Goal: Task Accomplishment & Management: Manage account settings

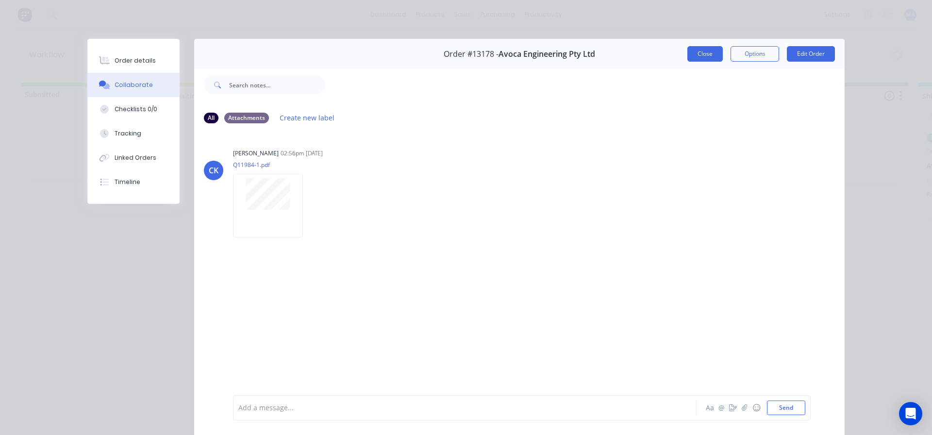
click at [705, 55] on button "Close" at bounding box center [705, 54] width 35 height 16
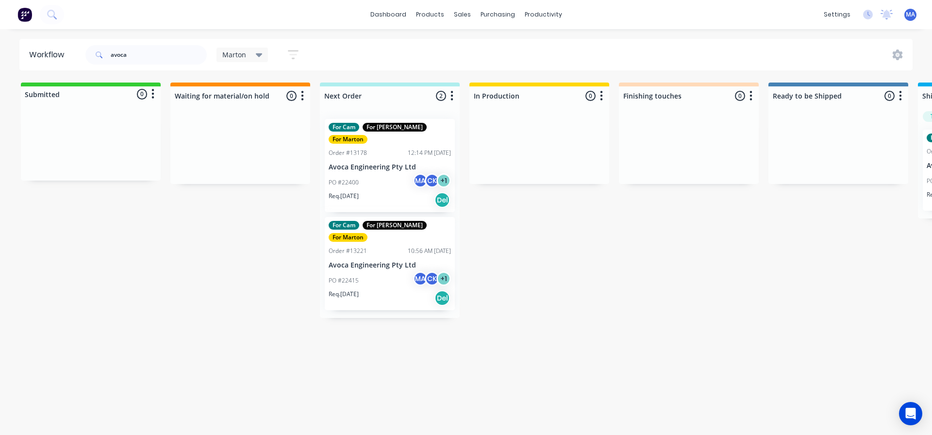
click at [415, 59] on div "avoca Marton Save new view None edit Marton (Default) edit For Cam edit For [PE…" at bounding box center [499, 54] width 830 height 29
click at [408, 10] on link "dashboard" at bounding box center [389, 14] width 46 height 15
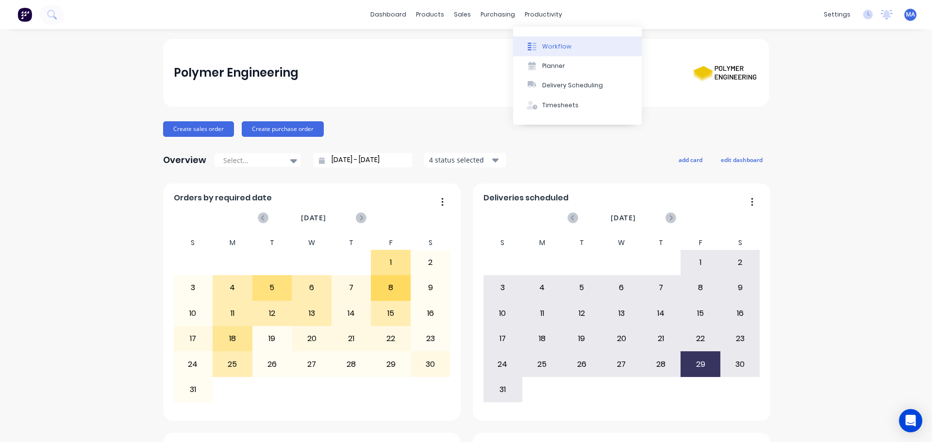
click at [549, 47] on div "Workflow" at bounding box center [556, 46] width 29 height 9
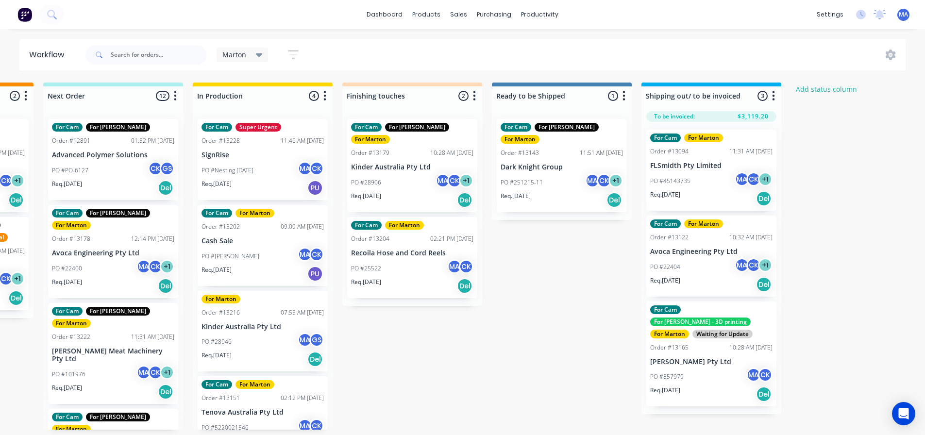
scroll to position [0, 291]
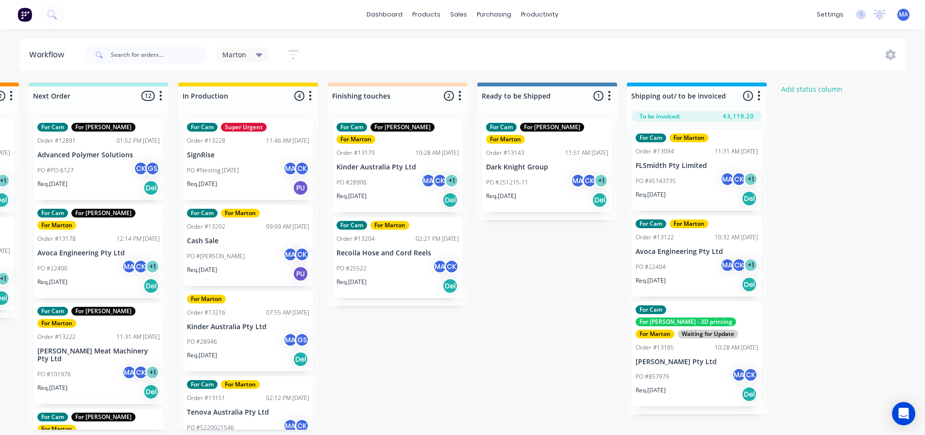
click at [544, 175] on div "PO #251215-11 MA CK + 1" at bounding box center [547, 182] width 122 height 18
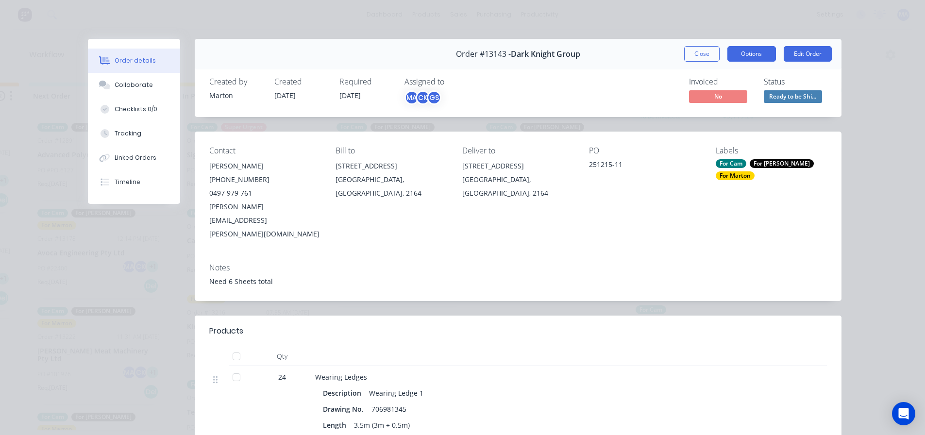
click at [763, 48] on button "Options" at bounding box center [751, 54] width 49 height 16
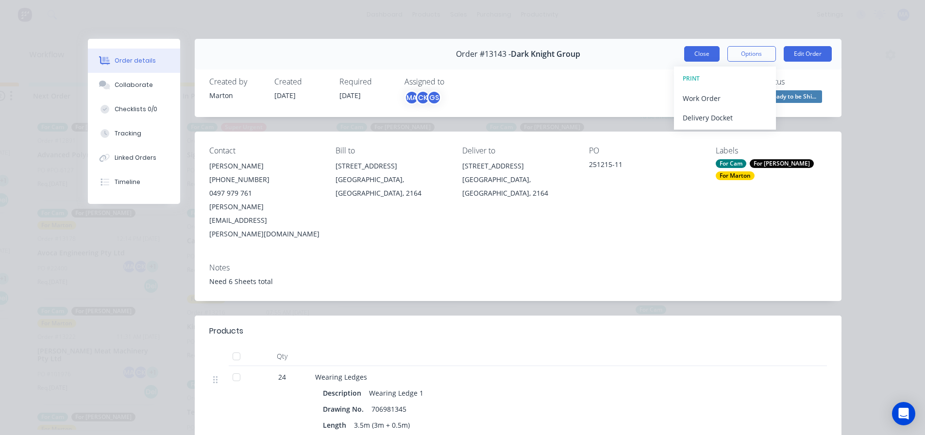
click at [701, 57] on button "Close" at bounding box center [701, 54] width 35 height 16
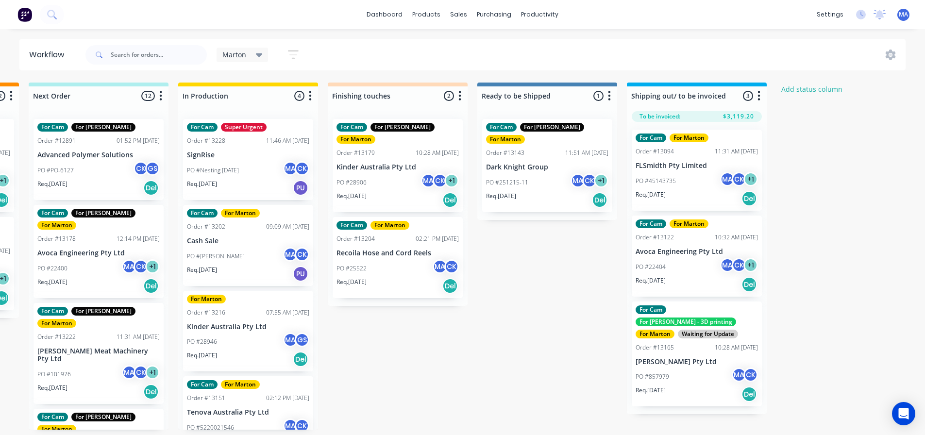
click at [535, 163] on p "Dark Knight Group" at bounding box center [547, 167] width 122 height 8
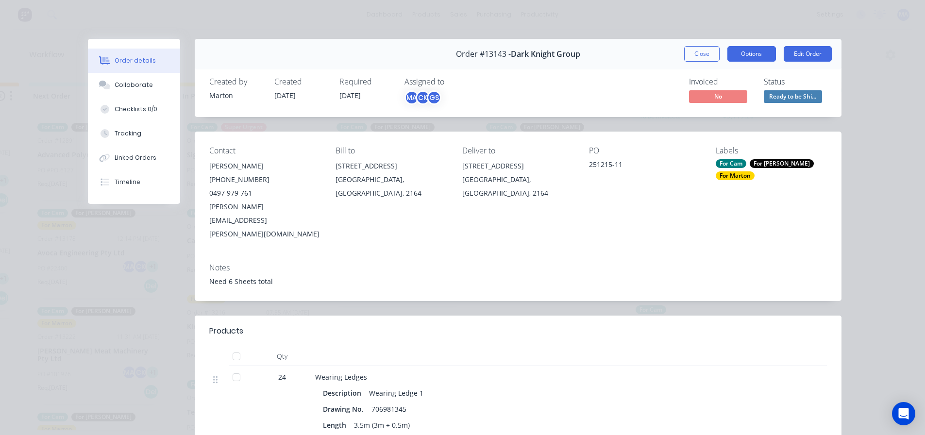
click at [738, 58] on button "Options" at bounding box center [751, 54] width 49 height 16
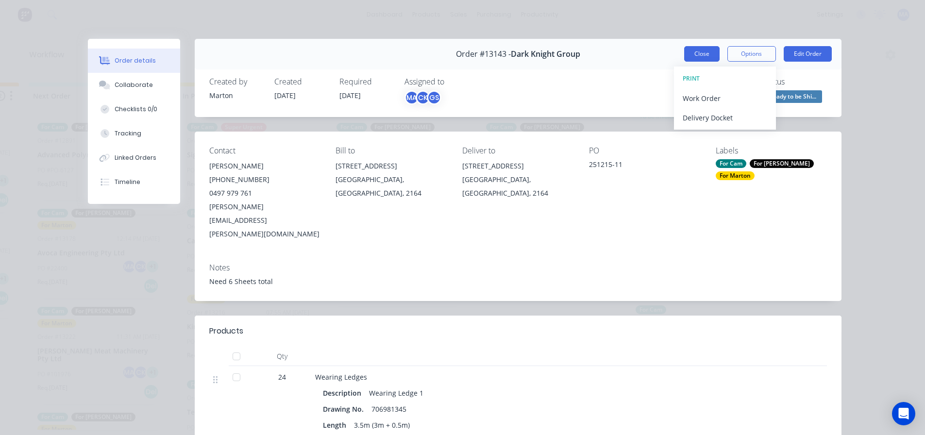
click at [707, 59] on button "Close" at bounding box center [701, 54] width 35 height 16
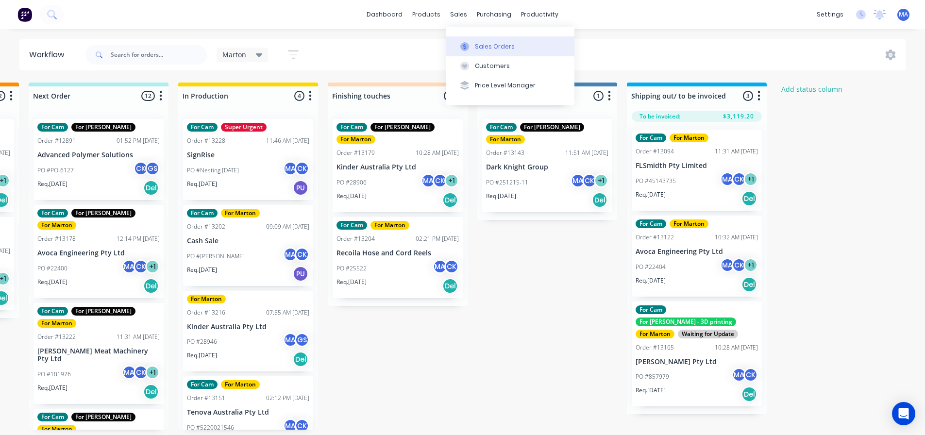
click at [472, 46] on button "Sales Orders" at bounding box center [510, 45] width 129 height 19
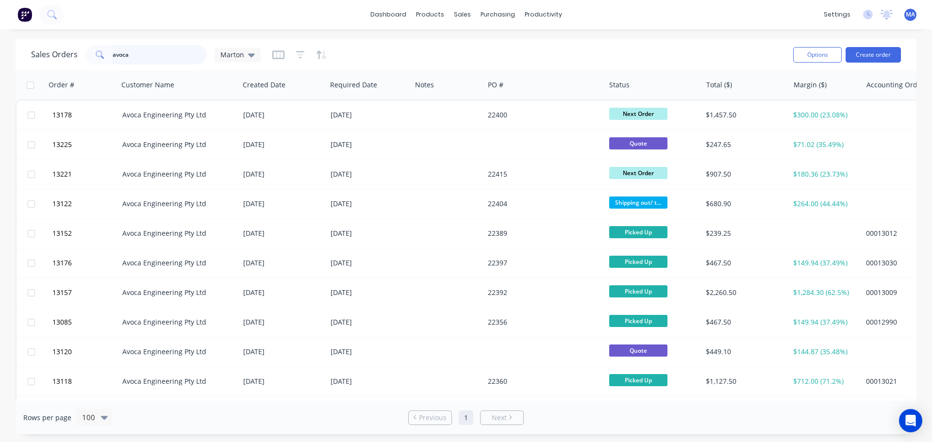
click at [185, 56] on input "avoca" at bounding box center [160, 54] width 95 height 19
type input "dark knight"
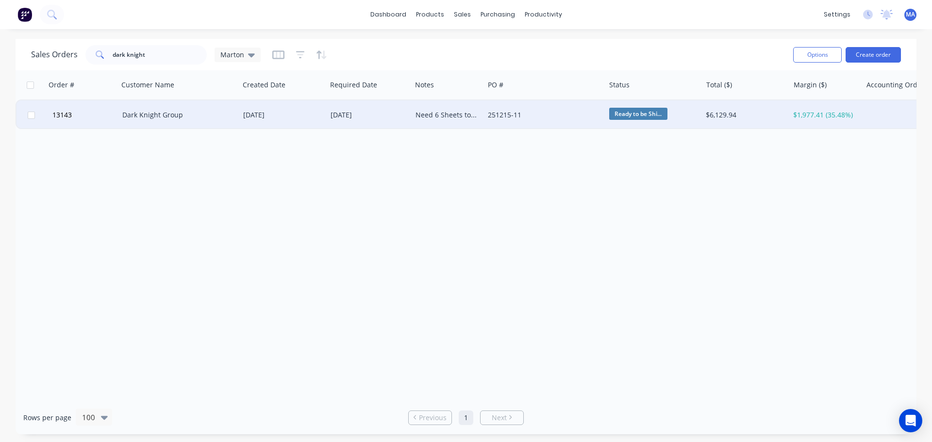
click at [235, 125] on div "Dark Knight Group" at bounding box center [178, 115] width 121 height 29
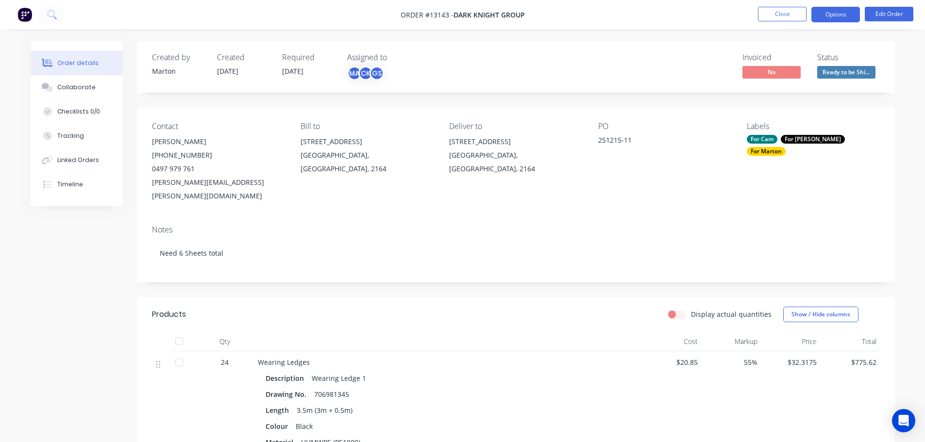
click at [832, 13] on button "Options" at bounding box center [835, 15] width 49 height 16
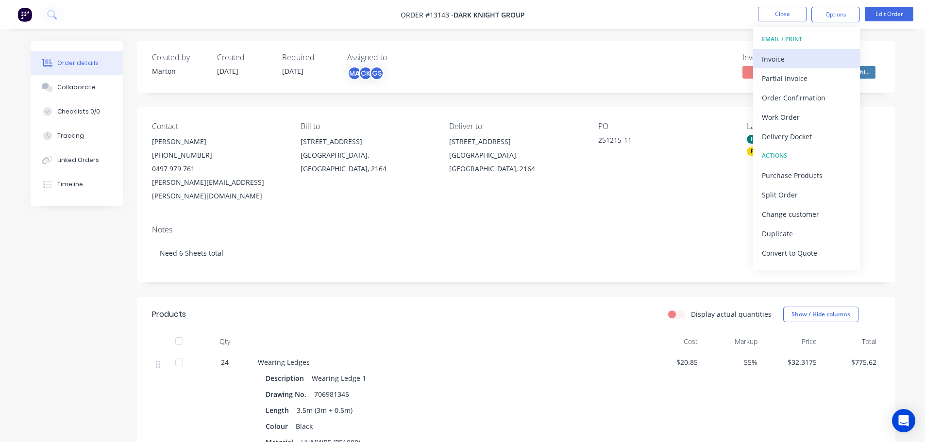
click at [788, 54] on div "Invoice" at bounding box center [806, 59] width 89 height 14
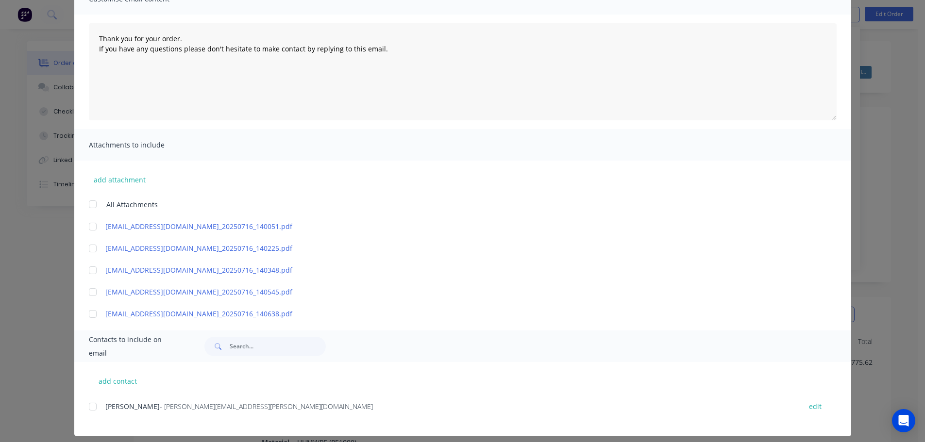
scroll to position [95, 0]
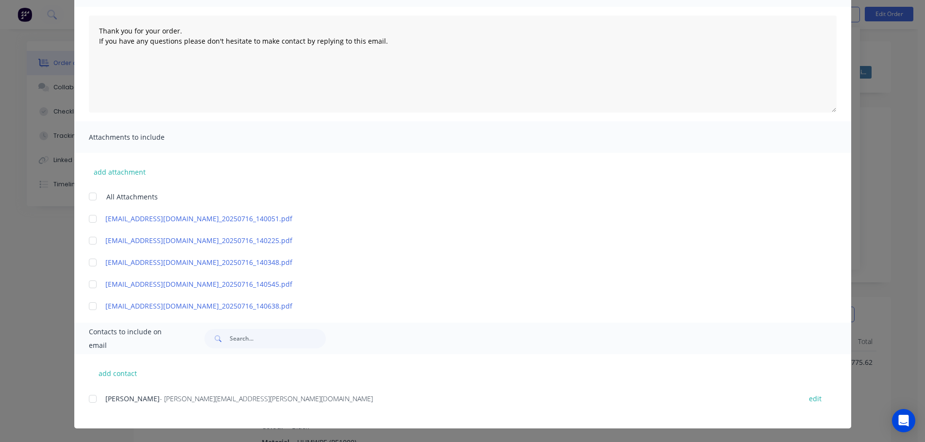
click at [95, 405] on div at bounding box center [92, 398] width 19 height 19
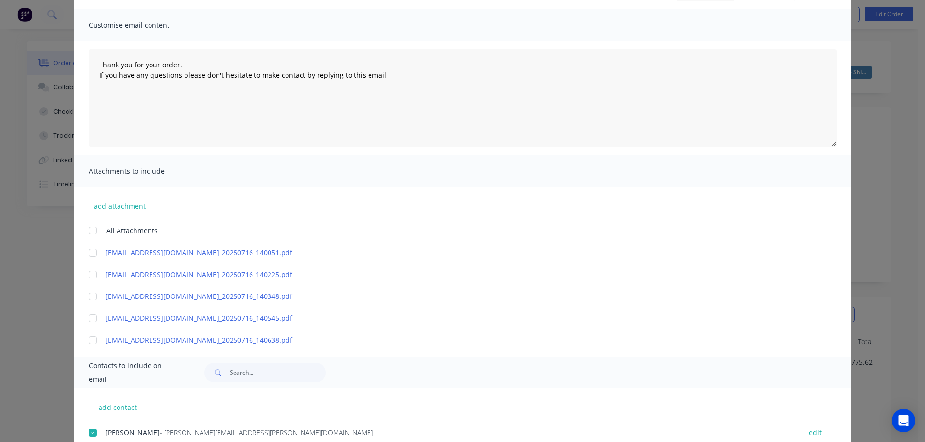
scroll to position [0, 0]
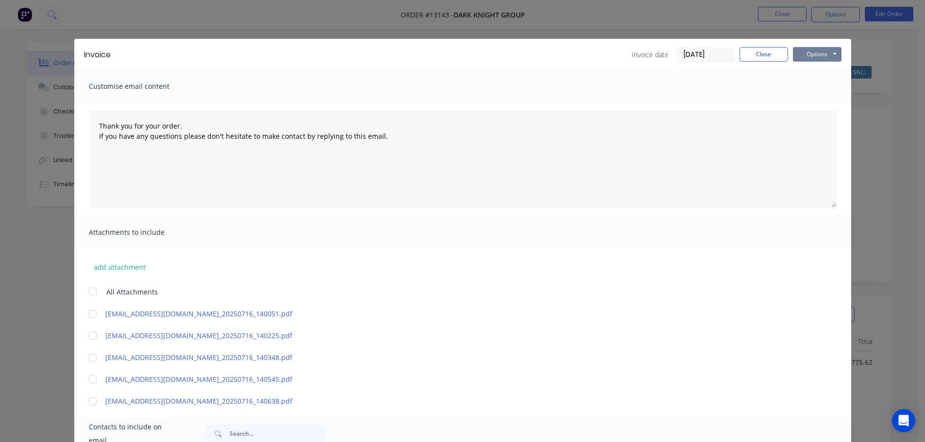
click at [822, 47] on button "Options" at bounding box center [817, 54] width 49 height 15
click at [812, 98] on button "Email" at bounding box center [824, 104] width 62 height 16
type textarea "Thank you for your order. If you have any questions please don't hesitate to ma…"
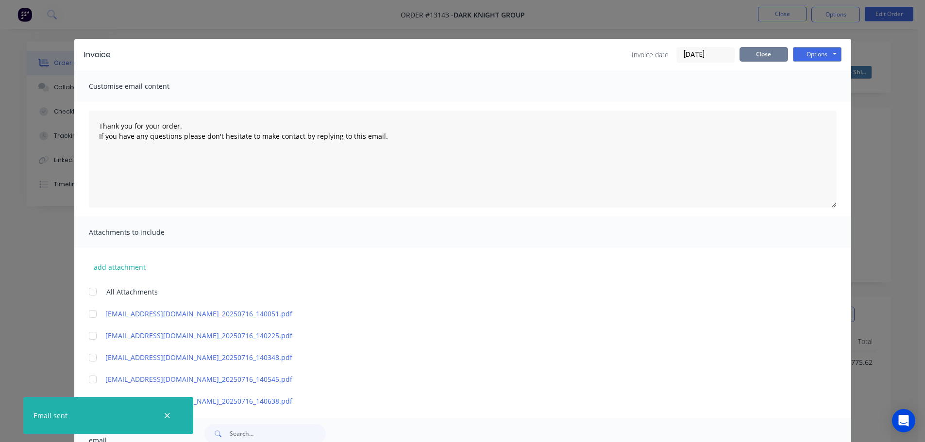
click at [762, 47] on button "Close" at bounding box center [764, 54] width 49 height 15
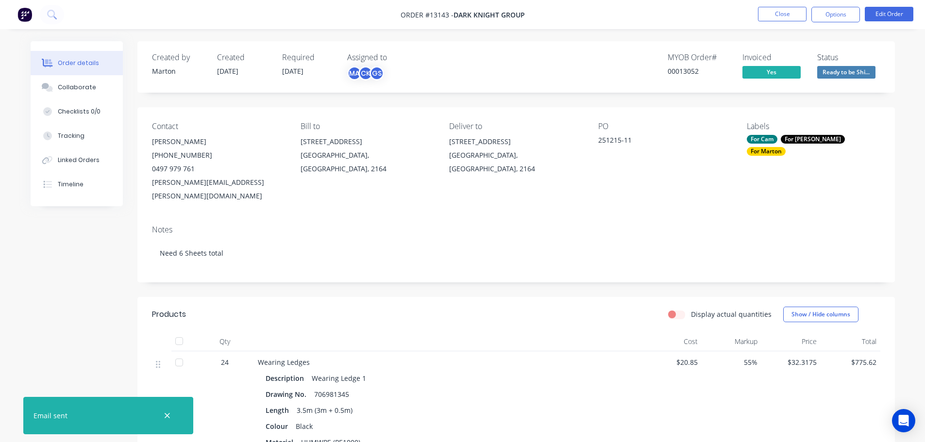
click at [775, 21] on li "Close" at bounding box center [782, 15] width 49 height 16
click at [769, 18] on button "Close" at bounding box center [782, 14] width 49 height 15
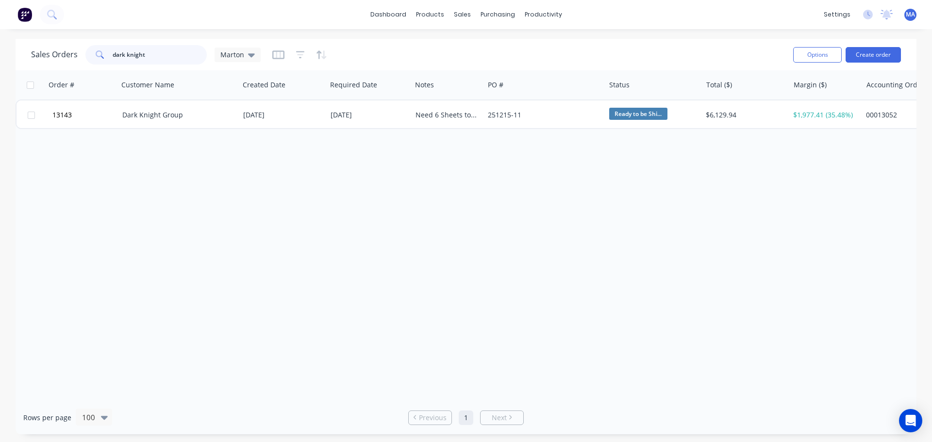
drag, startPoint x: 187, startPoint y: 56, endPoint x: 97, endPoint y: 58, distance: 90.8
click at [99, 58] on div "dark knight" at bounding box center [145, 54] width 121 height 19
type input "="
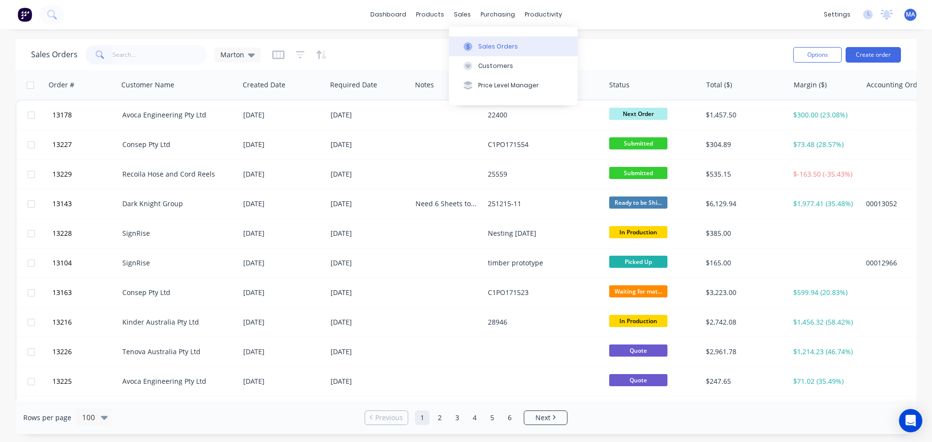
click at [469, 47] on icon at bounding box center [468, 46] width 3 height 5
click at [148, 59] on input "text" at bounding box center [160, 54] width 95 height 19
type input "visentia"
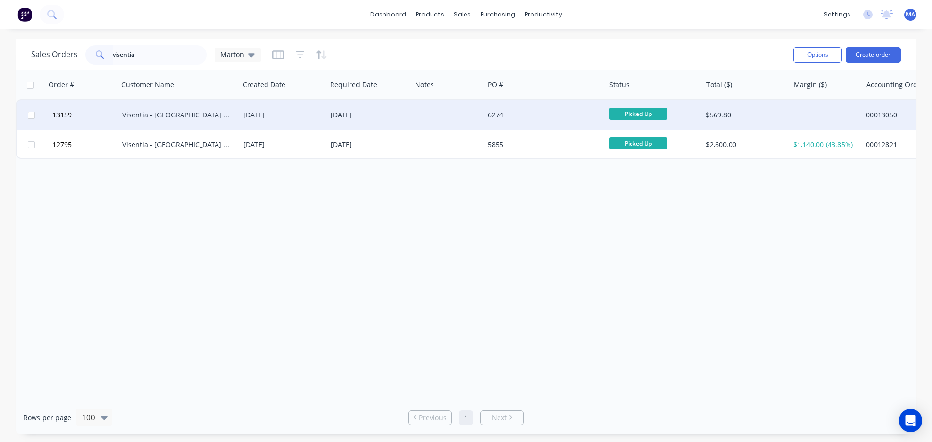
click at [200, 113] on div "Visentia - [GEOGRAPHIC_DATA] Office FXBA" at bounding box center [176, 115] width 108 height 10
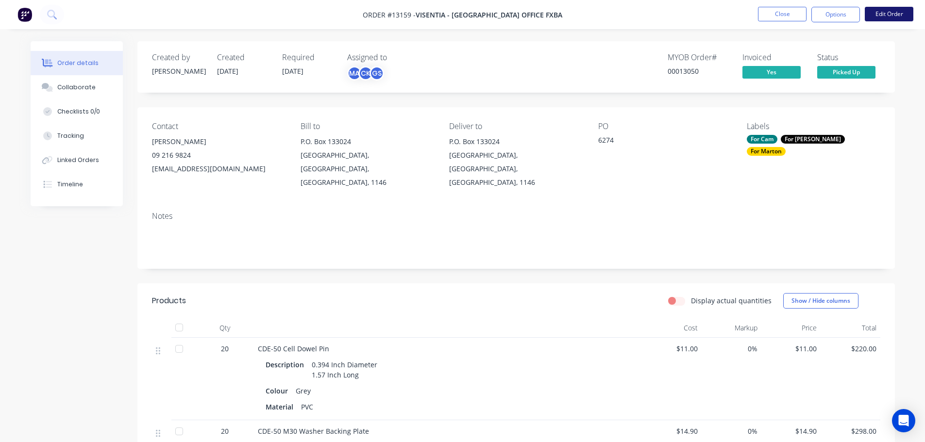
click at [874, 20] on button "Edit Order" at bounding box center [889, 14] width 49 height 15
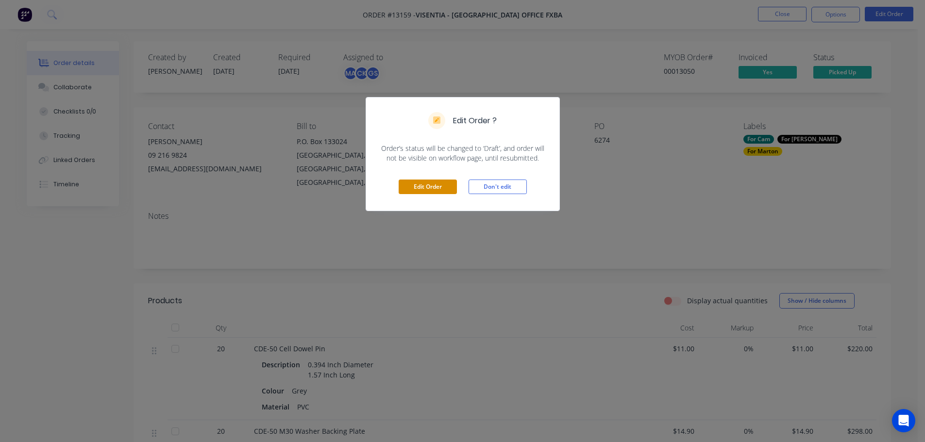
click at [439, 187] on button "Edit Order" at bounding box center [428, 187] width 58 height 15
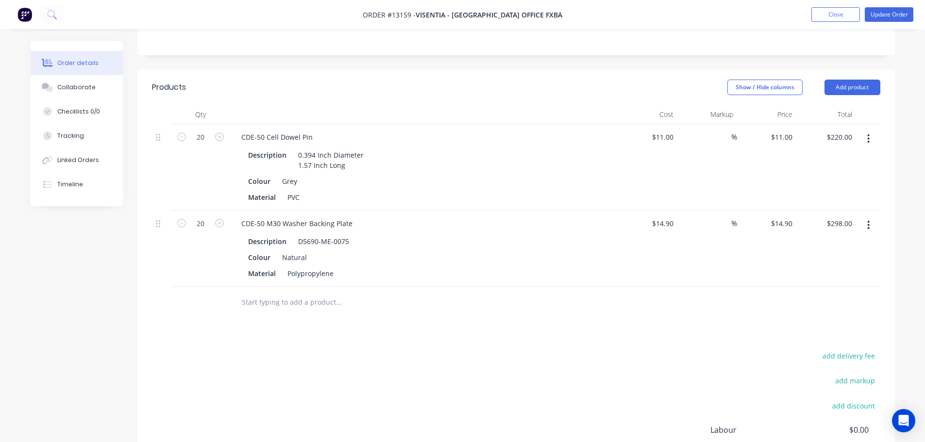
scroll to position [229, 0]
click at [872, 131] on button "button" at bounding box center [868, 139] width 23 height 17
click at [836, 197] on div "Exclude from tax" at bounding box center [834, 204] width 75 height 14
drag, startPoint x: 868, startPoint y: 196, endPoint x: 867, endPoint y: 202, distance: 6.9
click at [868, 220] on icon "button" at bounding box center [868, 225] width 2 height 11
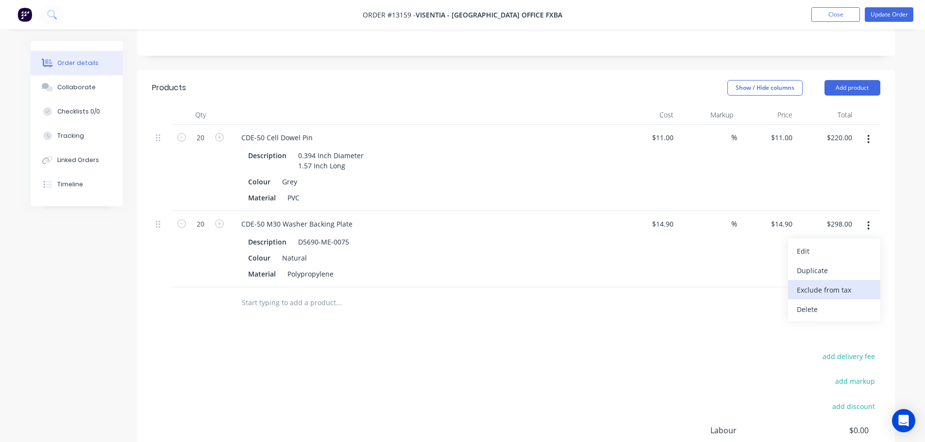
click at [835, 283] on div "Exclude from tax" at bounding box center [834, 290] width 75 height 14
click at [703, 312] on div "Products Show / Hide columns Add product Qty Cost Markup Price Total 20 CDE-50 …" at bounding box center [515, 311] width 757 height 482
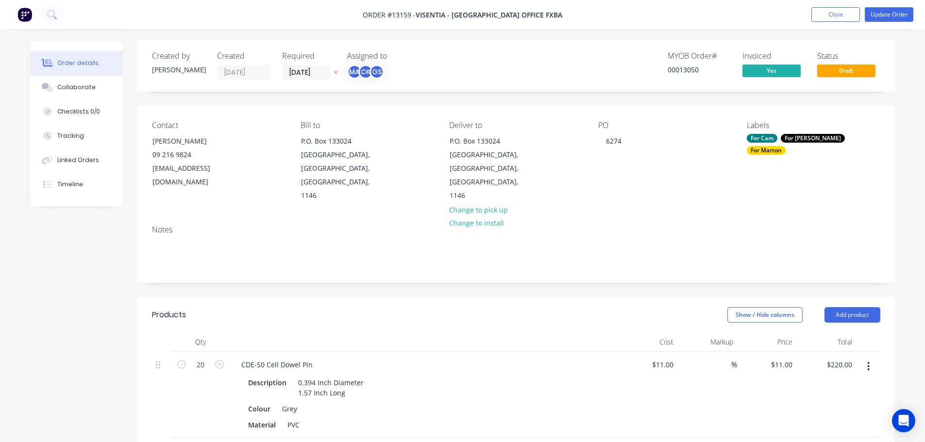
scroll to position [0, 0]
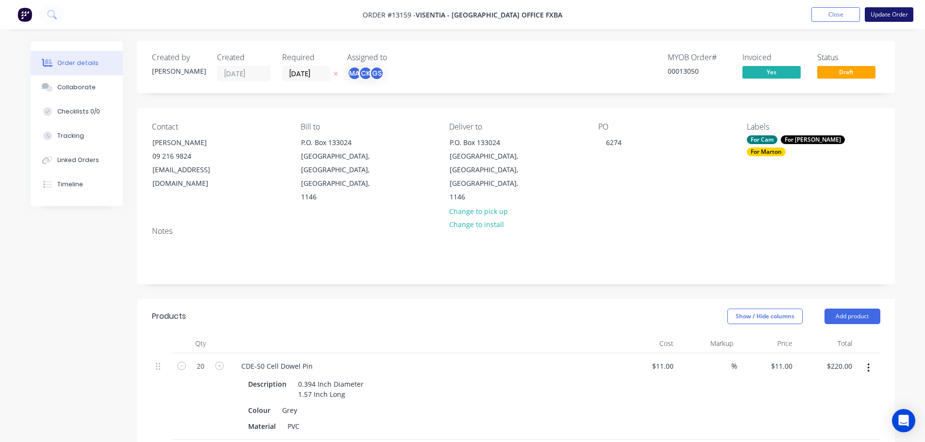
click at [885, 15] on button "Update Order" at bounding box center [889, 14] width 49 height 15
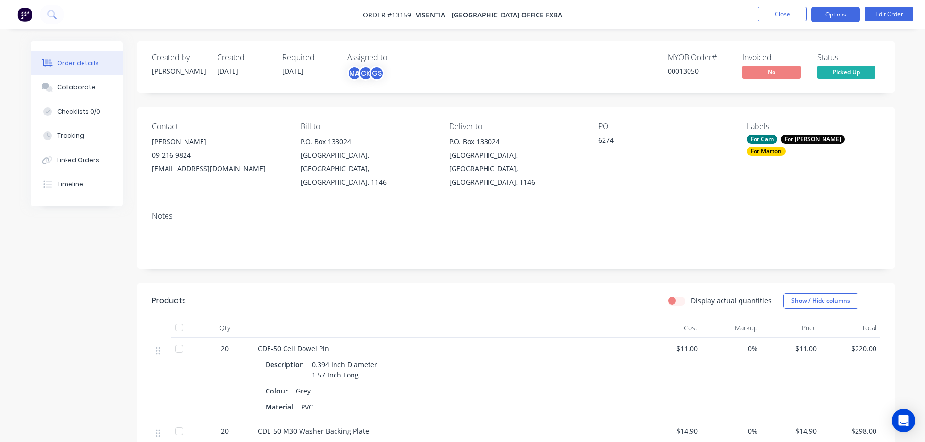
click at [846, 18] on button "Options" at bounding box center [835, 15] width 49 height 16
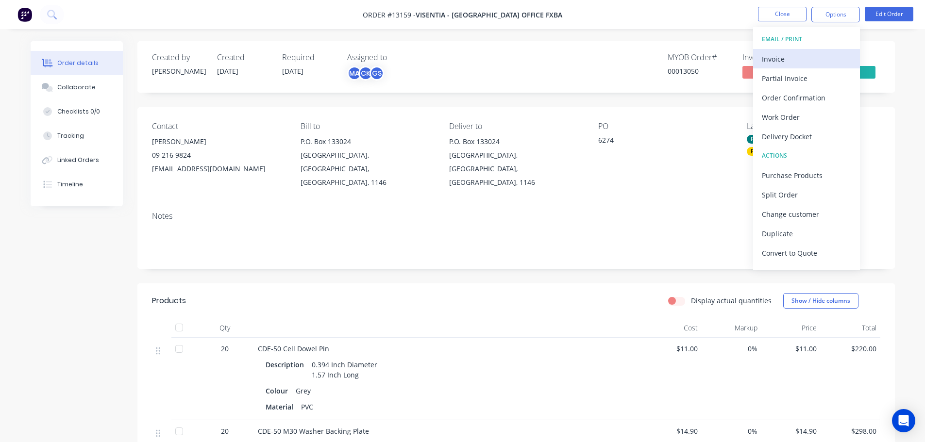
click at [793, 58] on div "Invoice" at bounding box center [806, 59] width 89 height 14
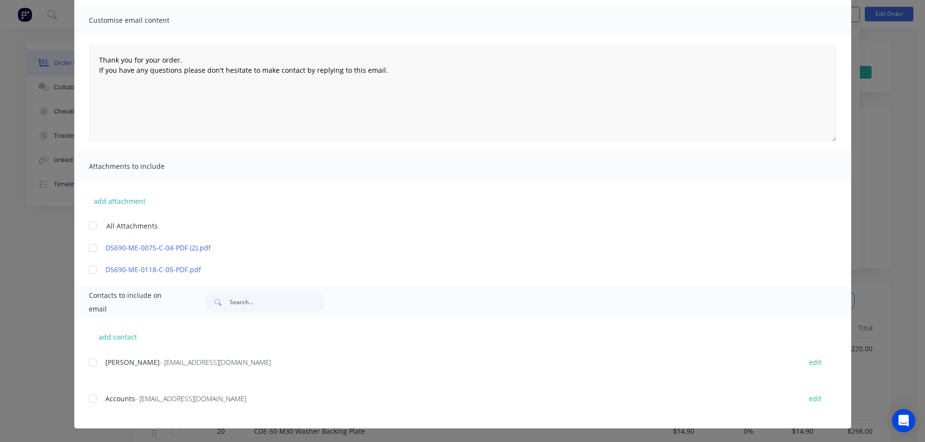
click at [91, 402] on div at bounding box center [92, 398] width 19 height 19
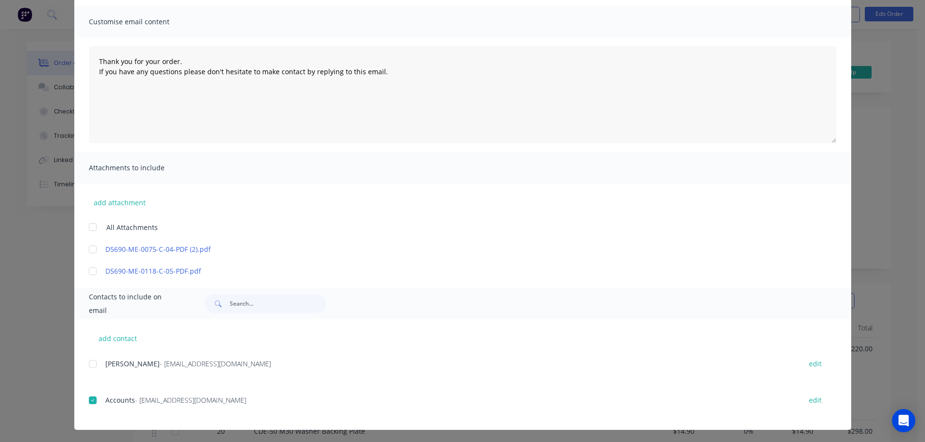
scroll to position [66, 0]
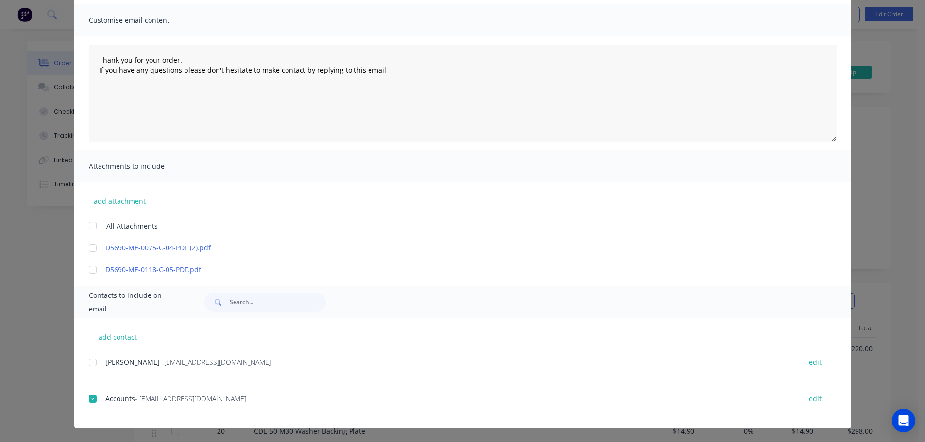
click at [89, 400] on div at bounding box center [92, 398] width 19 height 19
click at [124, 337] on button "add contact" at bounding box center [118, 337] width 58 height 15
type textarea "Thank you for your order. If you have any questions please don't hesitate to ma…"
select select "AU"
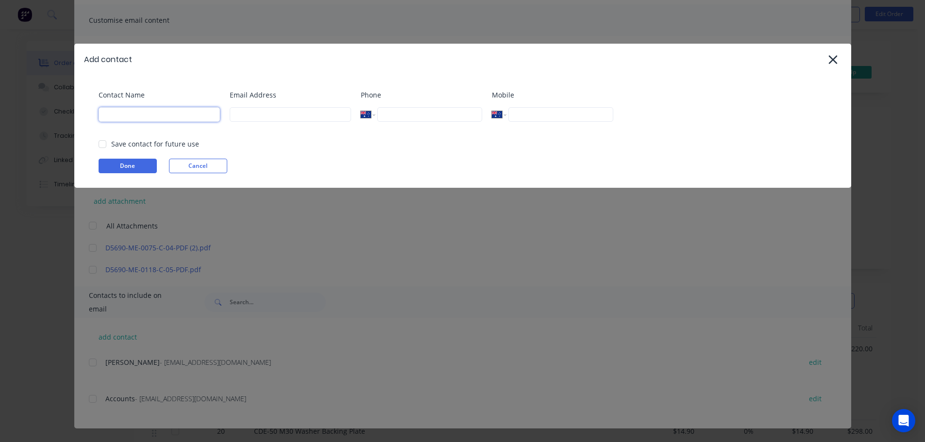
click at [178, 114] on input at bounding box center [159, 114] width 121 height 15
drag, startPoint x: 163, startPoint y: 117, endPoint x: 222, endPoint y: 120, distance: 59.8
click at [163, 117] on input at bounding box center [159, 114] width 121 height 15
paste input "Grace"
type input "Grace"
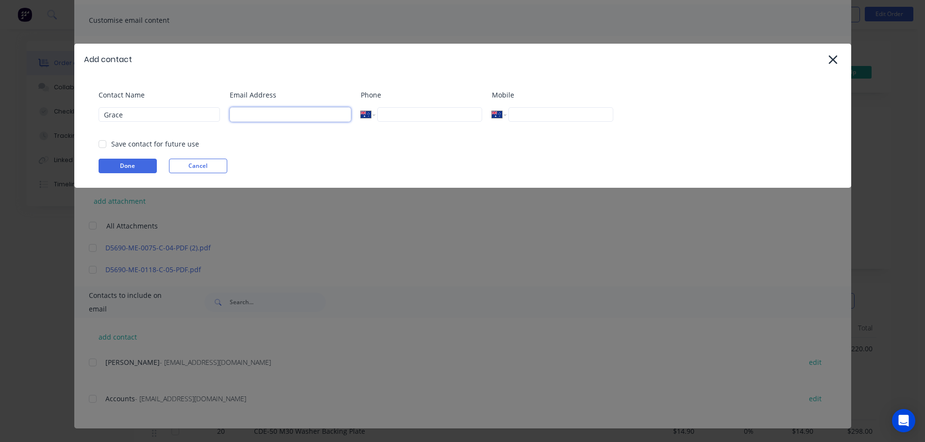
click at [275, 119] on input at bounding box center [290, 114] width 121 height 15
click at [262, 112] on input at bounding box center [290, 114] width 121 height 15
paste input "INFO <[EMAIL_ADDRESS][DOMAIN_NAME]>"
drag, startPoint x: 254, startPoint y: 114, endPoint x: 184, endPoint y: 118, distance: 70.5
click at [173, 116] on div "Contact Name Grace Email Address INFO <[EMAIL_ADDRESS][DOMAIN_NAME] Phone Inter…" at bounding box center [468, 109] width 738 height 39
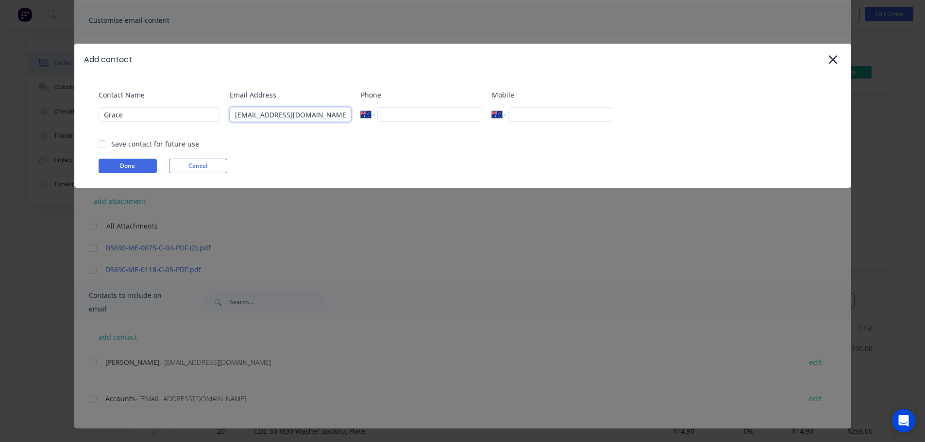
type input "[EMAIL_ADDRESS][DOMAIN_NAME]"
click at [417, 114] on input "tel" at bounding box center [429, 114] width 104 height 15
click at [113, 149] on div "Save contact for future use" at bounding box center [155, 144] width 88 height 10
click at [103, 145] on div at bounding box center [102, 144] width 19 height 19
click at [104, 143] on div at bounding box center [102, 144] width 19 height 19
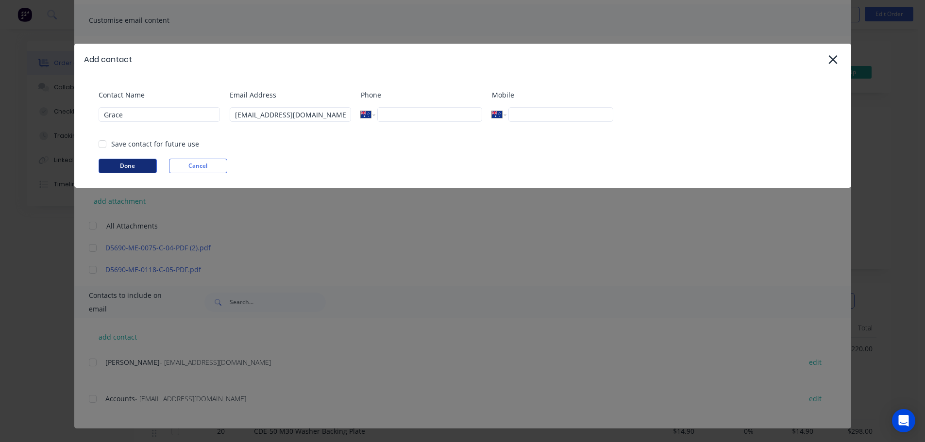
click at [118, 164] on button "Done" at bounding box center [128, 166] width 58 height 15
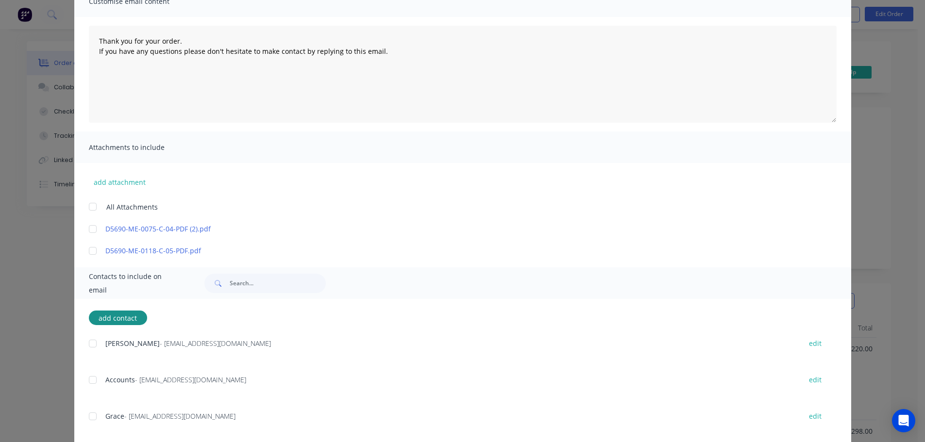
scroll to position [102, 0]
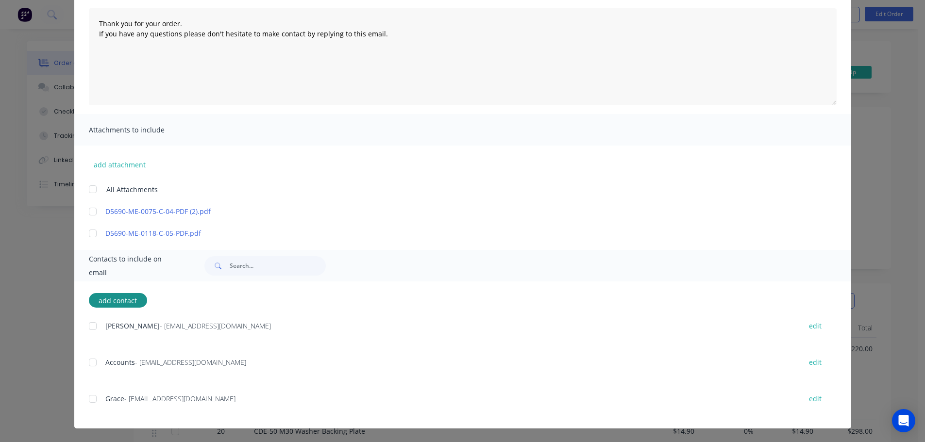
click at [90, 400] on div at bounding box center [92, 398] width 19 height 19
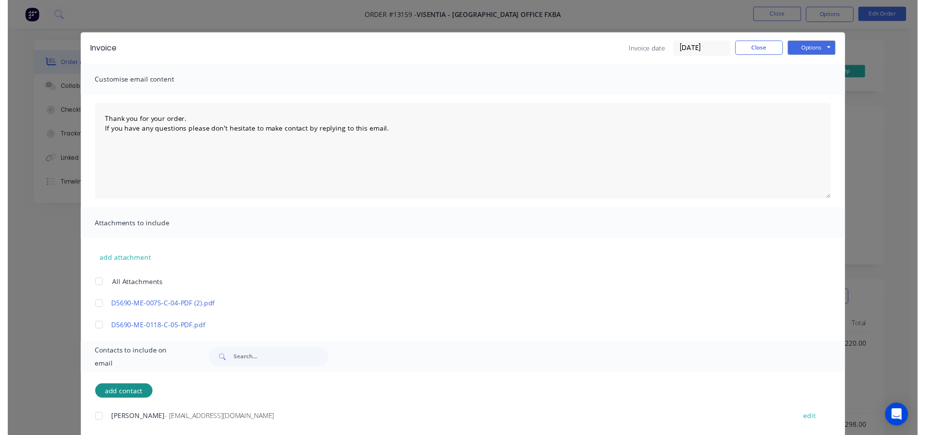
scroll to position [0, 0]
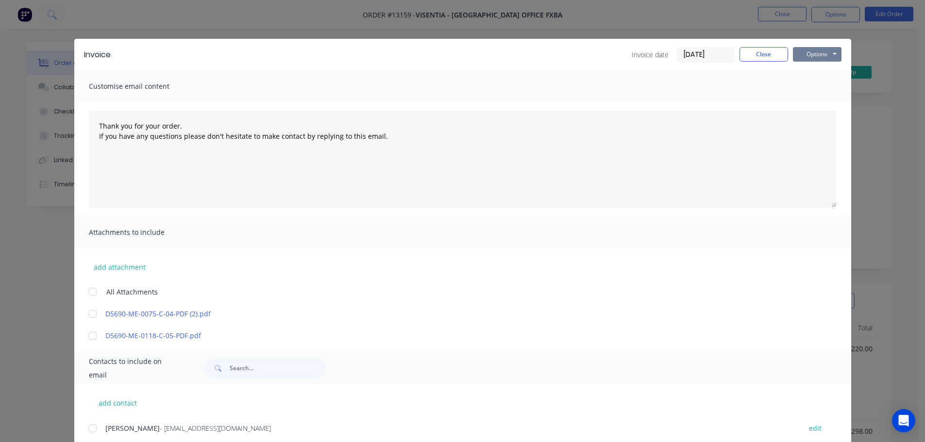
click at [816, 55] on button "Options" at bounding box center [817, 54] width 49 height 15
click at [824, 98] on button "Email" at bounding box center [824, 104] width 62 height 16
type textarea "Thank you for your order. If you have any questions please don't hesitate to ma…"
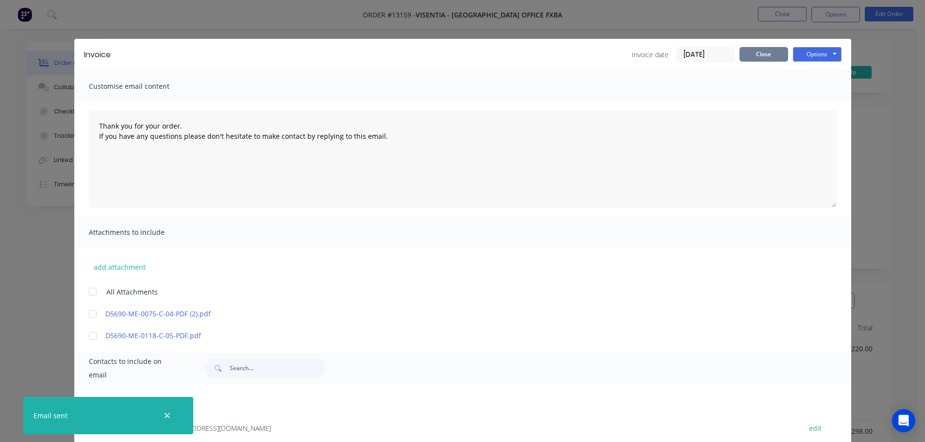
drag, startPoint x: 749, startPoint y: 55, endPoint x: 754, endPoint y: 50, distance: 6.9
click at [749, 55] on button "Close" at bounding box center [764, 54] width 49 height 15
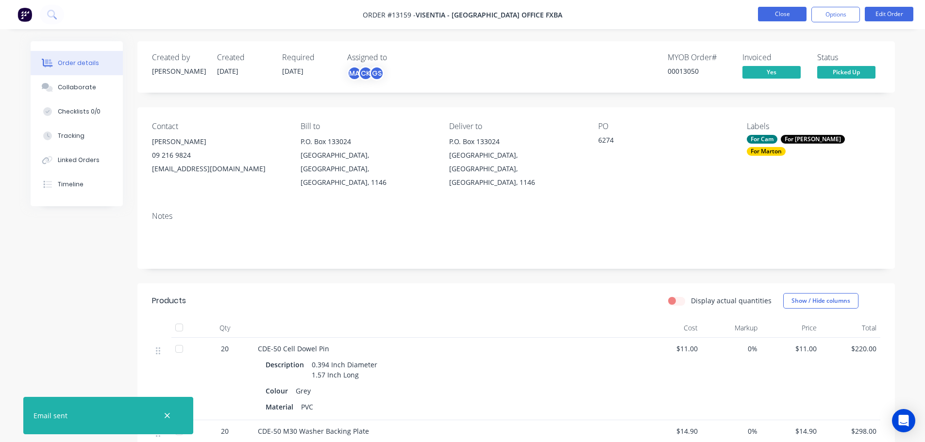
click at [769, 15] on button "Close" at bounding box center [782, 14] width 49 height 15
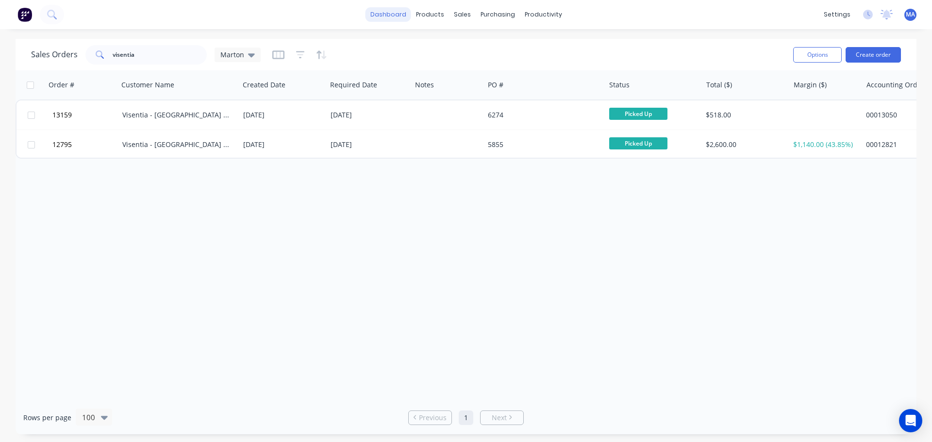
click at [410, 10] on link "dashboard" at bounding box center [389, 14] width 46 height 15
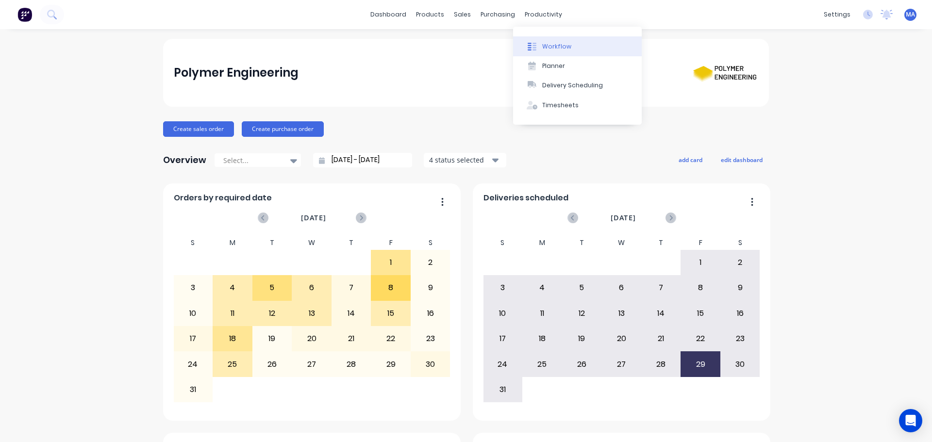
click at [561, 54] on button "Workflow" at bounding box center [577, 45] width 129 height 19
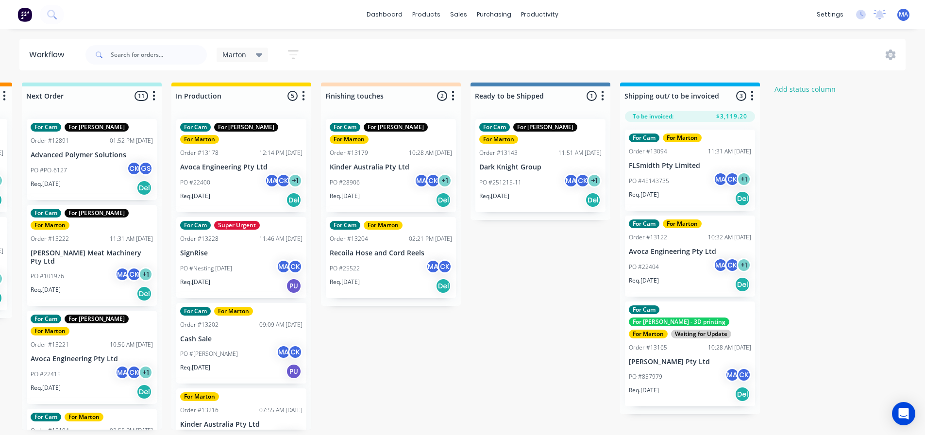
scroll to position [0, 300]
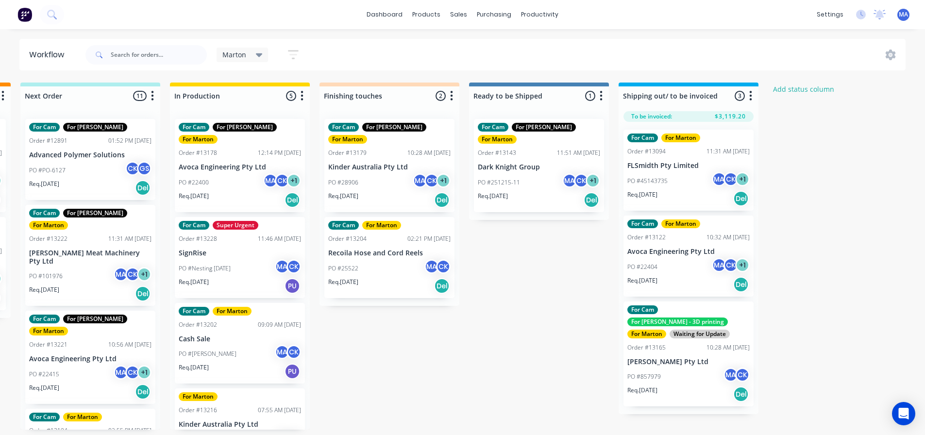
click at [382, 163] on p "Kinder Australia Pty Ltd" at bounding box center [389, 167] width 122 height 8
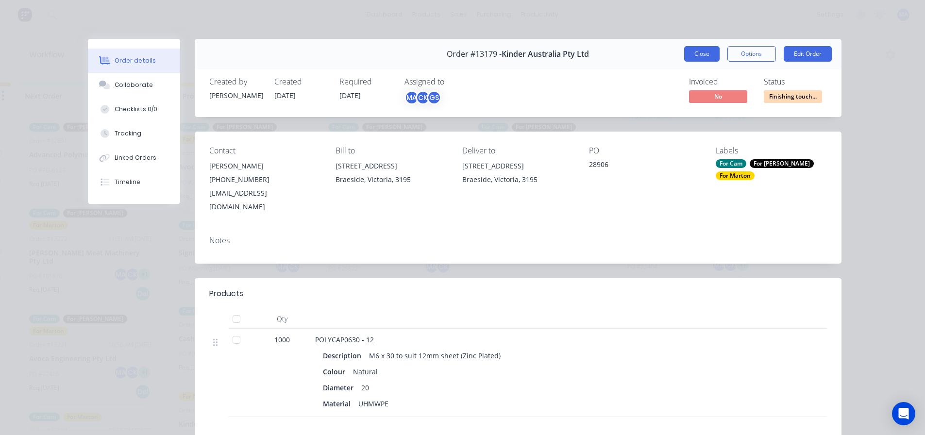
click at [706, 46] on button "Close" at bounding box center [701, 54] width 35 height 16
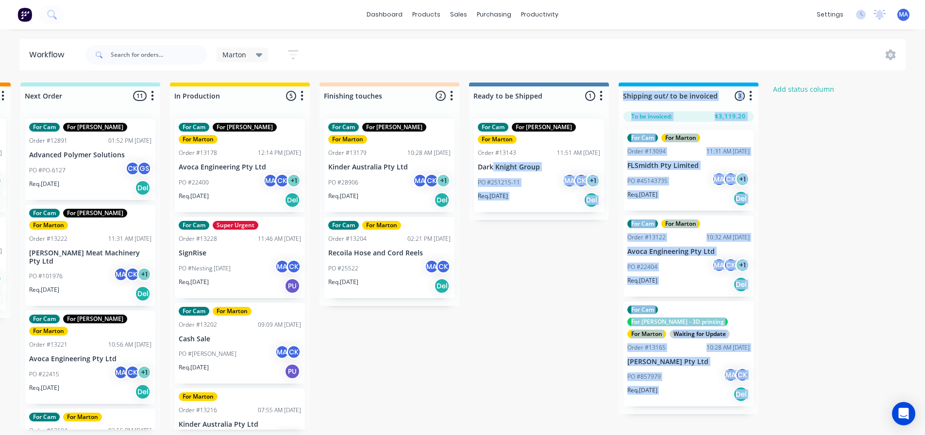
click at [492, 158] on body "dashboard products sales purchasing productivity dashboard products Product Cat…" at bounding box center [162, 188] width 925 height 377
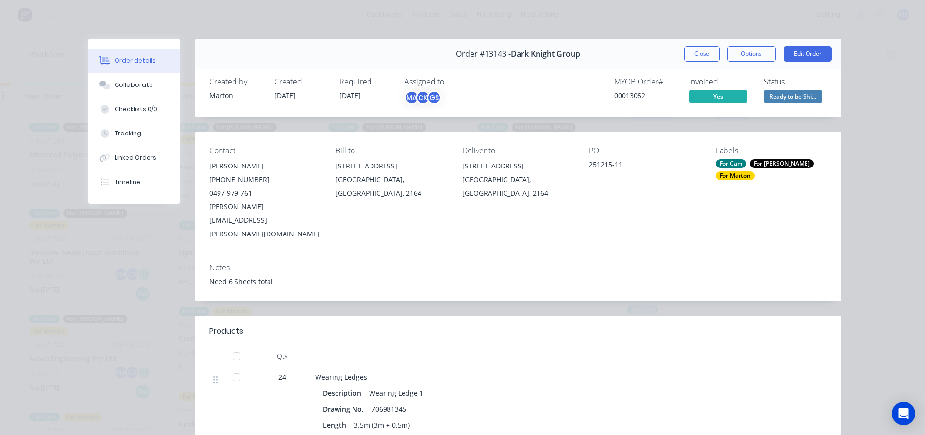
click at [702, 56] on button "Close" at bounding box center [701, 54] width 35 height 16
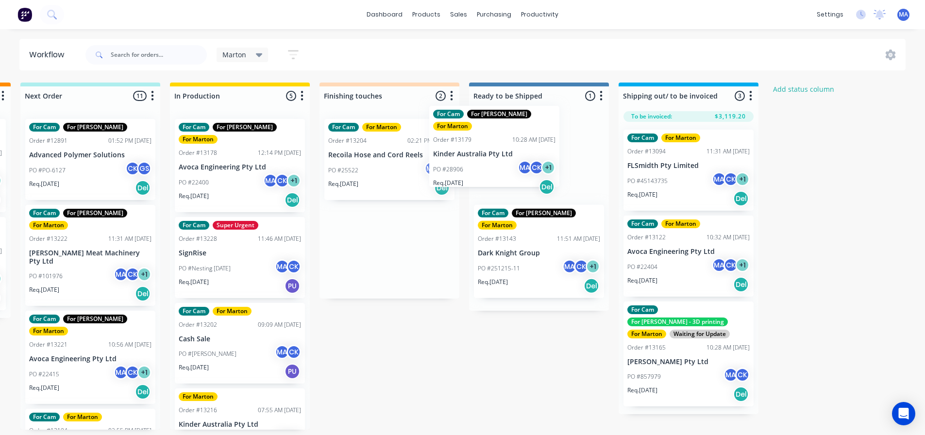
drag, startPoint x: 437, startPoint y: 157, endPoint x: 491, endPoint y: 154, distance: 54.5
click at [491, 154] on div "Submitted 4 Status colour #32CD32 hex #32CD32 Save Cancel Summaries Total order…" at bounding box center [362, 256] width 1338 height 347
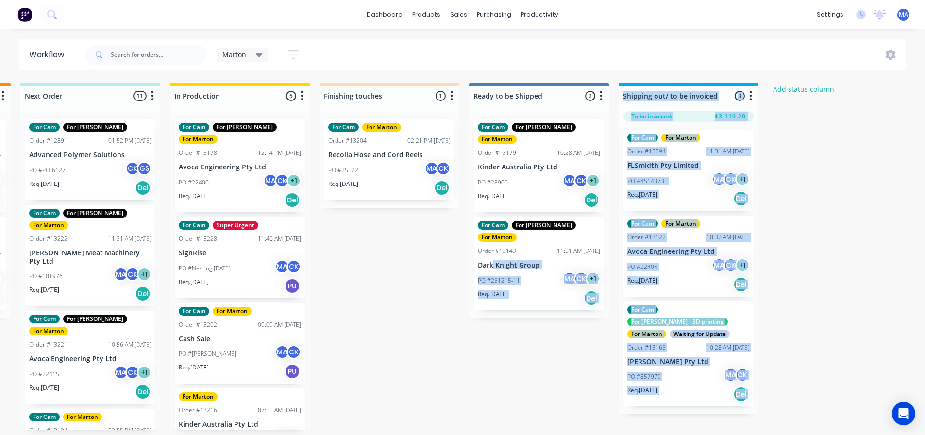
click at [527, 173] on div "PO #28906 MA CK + 1" at bounding box center [539, 182] width 122 height 18
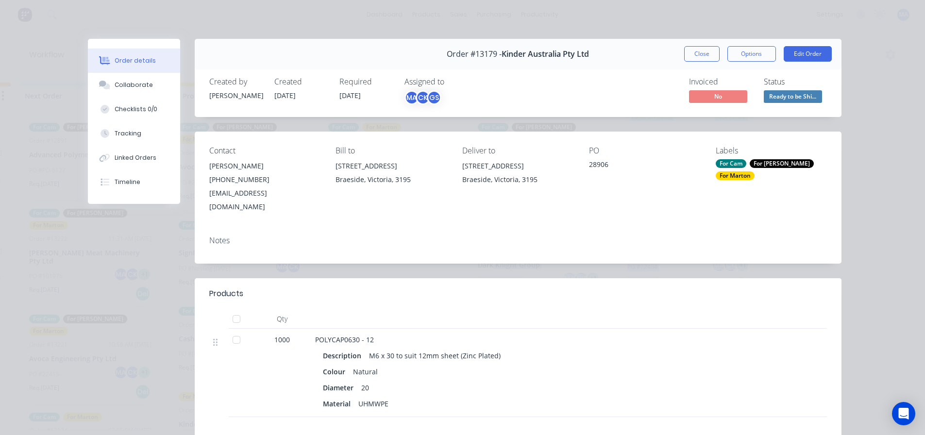
drag, startPoint x: 604, startPoint y: 165, endPoint x: 555, endPoint y: 169, distance: 49.2
click at [567, 167] on div "Contact [PERSON_NAME] [PHONE_NUMBER] [EMAIL_ADDRESS][DOMAIN_NAME] Bill to [STRE…" at bounding box center [518, 180] width 647 height 97
click at [764, 57] on button "Options" at bounding box center [751, 54] width 49 height 16
click at [726, 118] on div "Delivery Docket" at bounding box center [725, 118] width 84 height 14
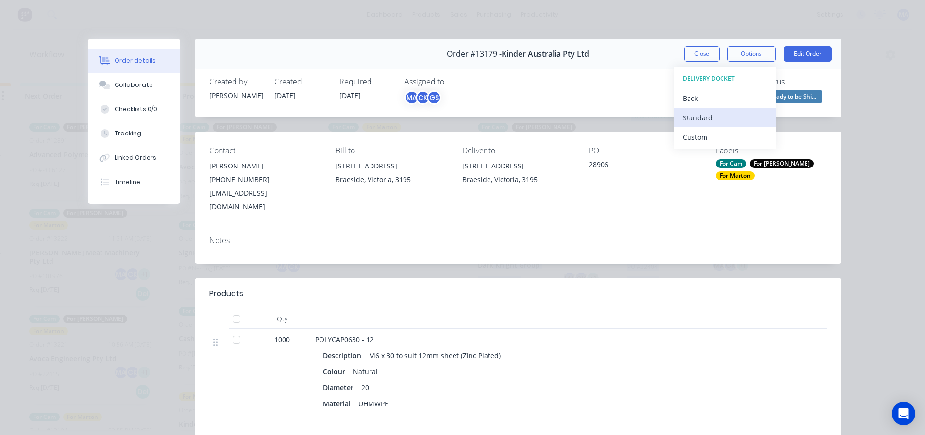
click at [725, 118] on div "Standard" at bounding box center [725, 118] width 84 height 14
click at [701, 51] on button "Close" at bounding box center [701, 54] width 35 height 16
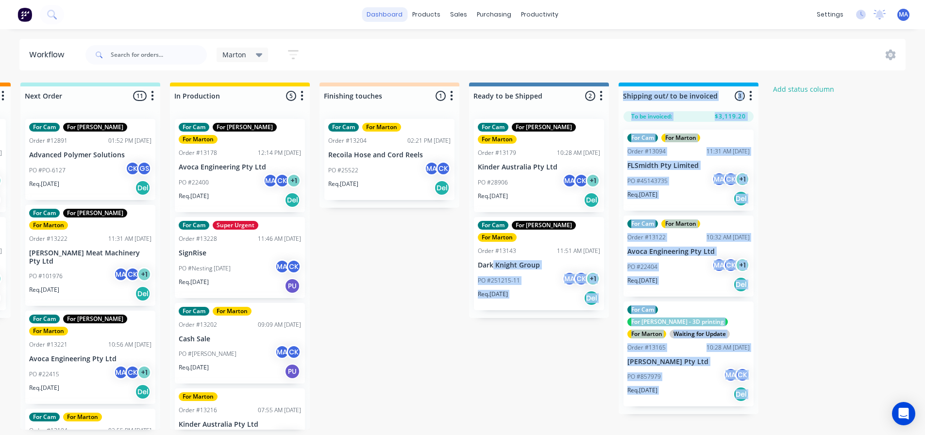
click at [378, 18] on link "dashboard" at bounding box center [385, 14] width 46 height 15
